Goal: Transaction & Acquisition: Purchase product/service

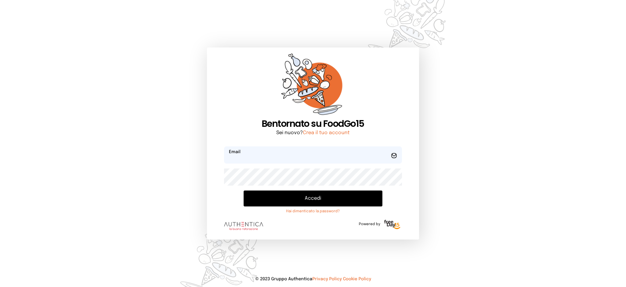
type input "**********"
click at [291, 199] on button "Accedi" at bounding box center [313, 198] width 139 height 16
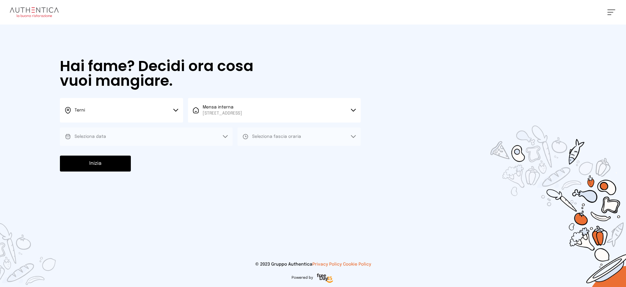
click at [161, 132] on button "Seleziona data" at bounding box center [146, 136] width 173 height 18
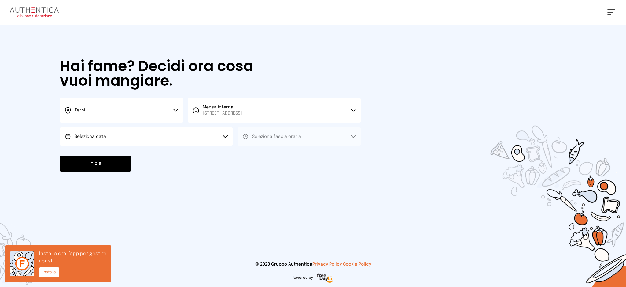
click at [158, 133] on button "Seleziona data" at bounding box center [146, 136] width 173 height 18
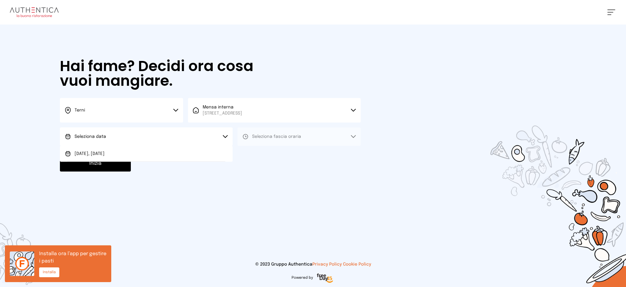
click at [165, 164] on div at bounding box center [313, 143] width 626 height 287
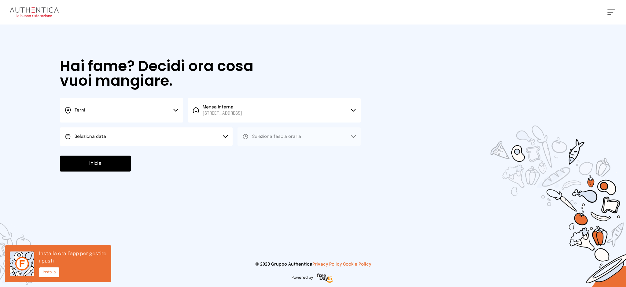
click at [172, 155] on div "Inizia" at bounding box center [210, 163] width 301 height 16
click at [208, 133] on button "Seleziona data" at bounding box center [146, 136] width 173 height 18
click at [191, 154] on li "[DATE], [DATE]" at bounding box center [146, 154] width 173 height 16
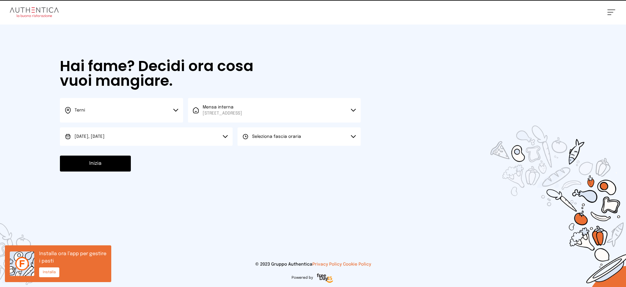
click at [310, 146] on div "Hai fame? Decidi ora cosa vuoi mangiare. Terni Scegli la città [GEOGRAPHIC_DATA…" at bounding box center [210, 114] width 313 height 181
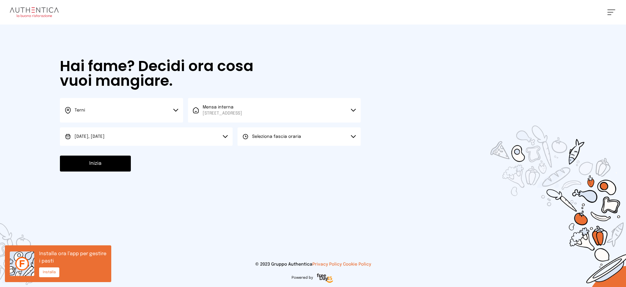
click at [308, 143] on button "Seleziona fascia oraria" at bounding box center [299, 136] width 123 height 18
click at [304, 157] on li "Pranzo" at bounding box center [299, 154] width 123 height 16
click at [120, 160] on button "Inizia" at bounding box center [95, 163] width 71 height 16
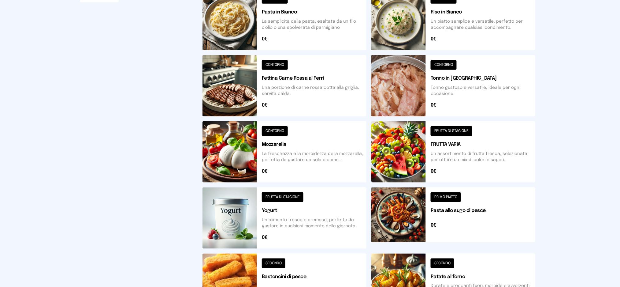
scroll to position [97, 0]
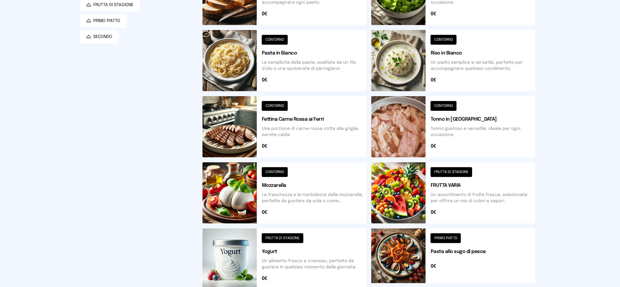
click at [469, 61] on button at bounding box center [453, 60] width 164 height 61
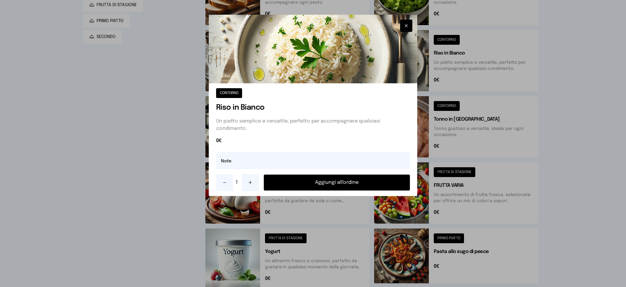
click at [338, 184] on button "Aggiungi all'ordine" at bounding box center [337, 182] width 147 height 16
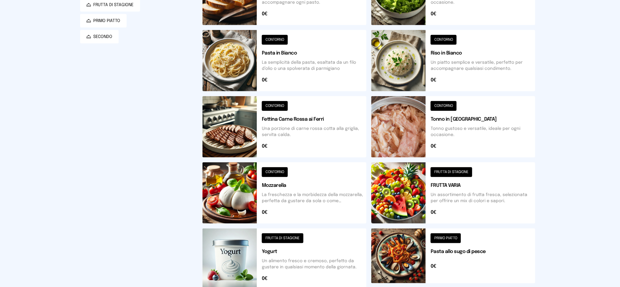
scroll to position [220, 0]
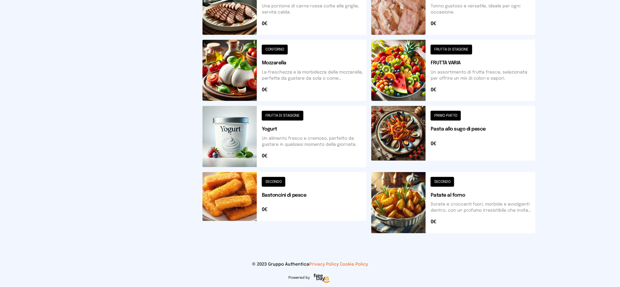
click at [312, 201] on button at bounding box center [285, 202] width 164 height 61
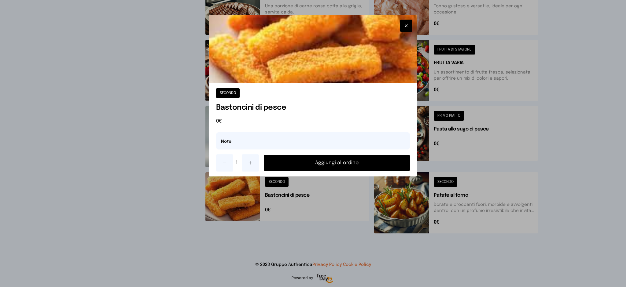
click at [346, 161] on button "Aggiungi all'ordine" at bounding box center [337, 163] width 147 height 16
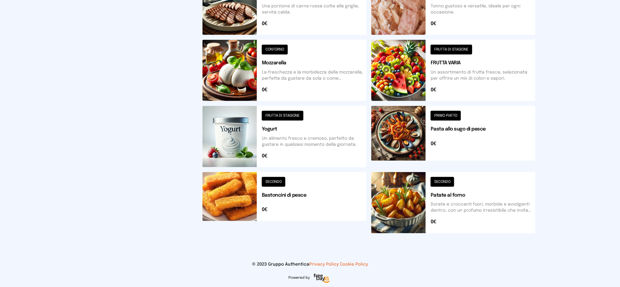
scroll to position [0, 0]
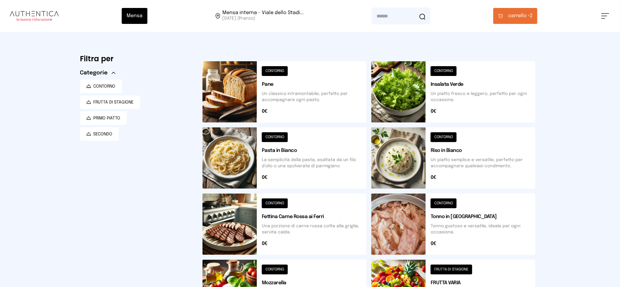
click at [522, 16] on span "carrello •" at bounding box center [519, 15] width 22 height 7
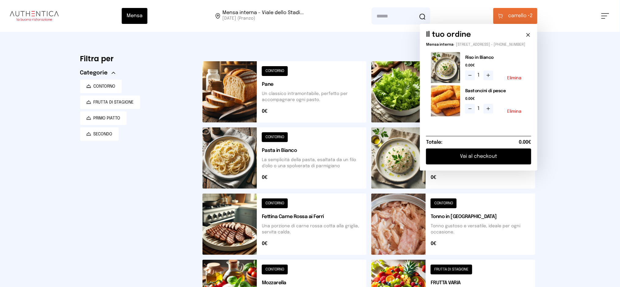
click at [485, 164] on button "Vai al checkout" at bounding box center [478, 156] width 105 height 16
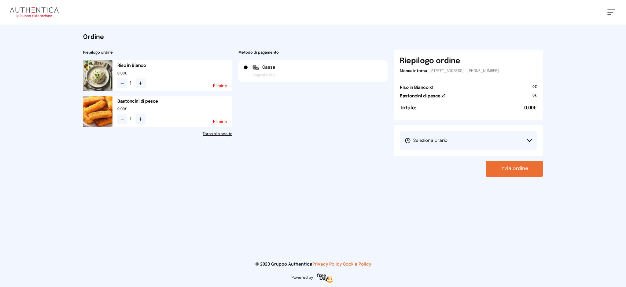
click at [442, 137] on span "Seleziona orario" at bounding box center [426, 140] width 43 height 6
click at [434, 159] on span "1° Turno (13:00 - 15:00)" at bounding box center [428, 157] width 46 height 6
click at [520, 165] on button "Invia ordine" at bounding box center [514, 169] width 57 height 16
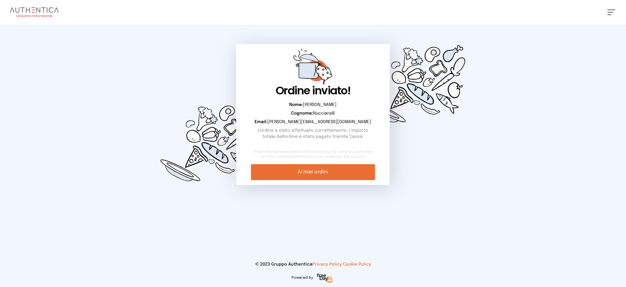
click at [336, 178] on link "Ai miei ordini" at bounding box center [313, 172] width 124 height 16
